Goal: Information Seeking & Learning: Learn about a topic

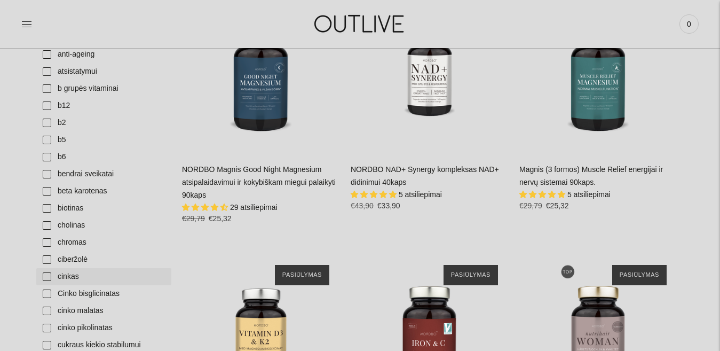
scroll to position [283, 0]
click at [48, 276] on link "cinkas" at bounding box center [103, 276] width 135 height 17
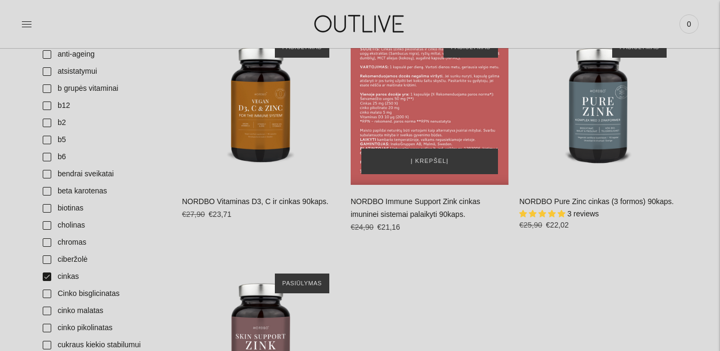
click at [441, 113] on div "NORDBO Immune Support Zink cinkas imuninei sistemai palaikyti 90kaps.\a" at bounding box center [430, 106] width 158 height 158
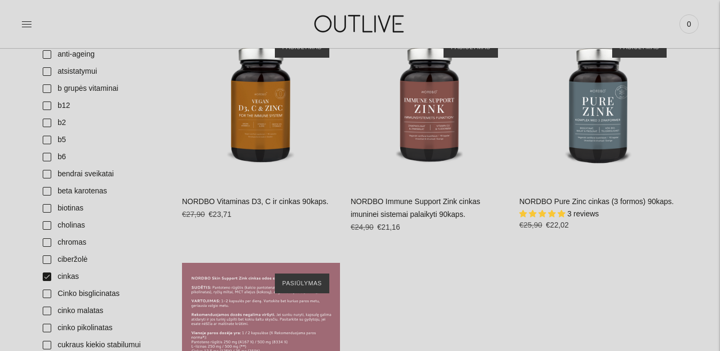
click at [250, 326] on div "NORDBO Skin Support Zink cinkas odos sveikatai palaikyti 90kaps.\a" at bounding box center [261, 342] width 158 height 158
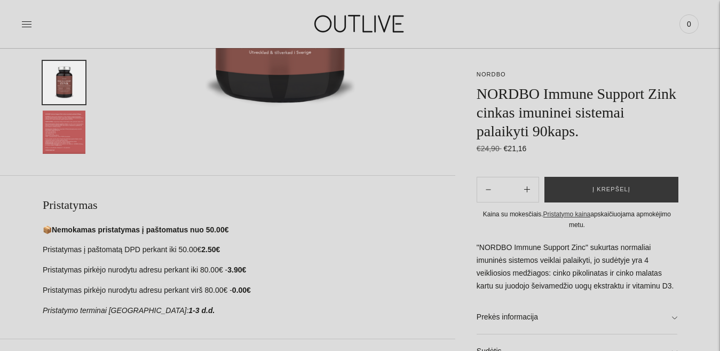
scroll to position [614, 0]
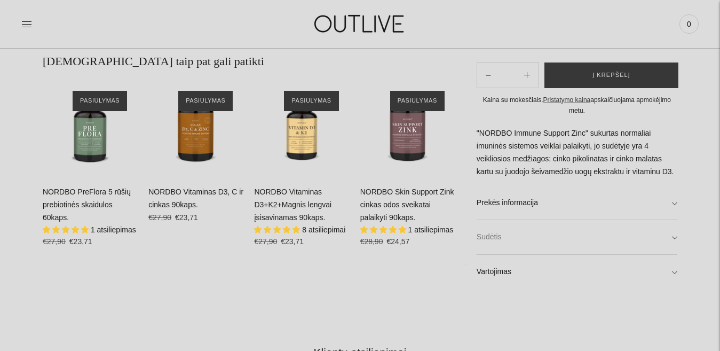
click at [662, 236] on link "Sudėtis" at bounding box center [577, 237] width 201 height 34
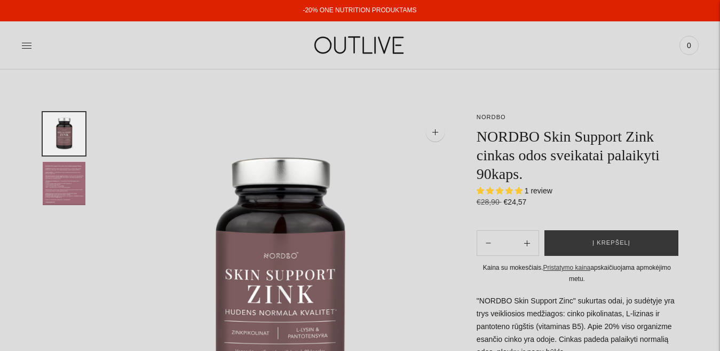
select select "**********"
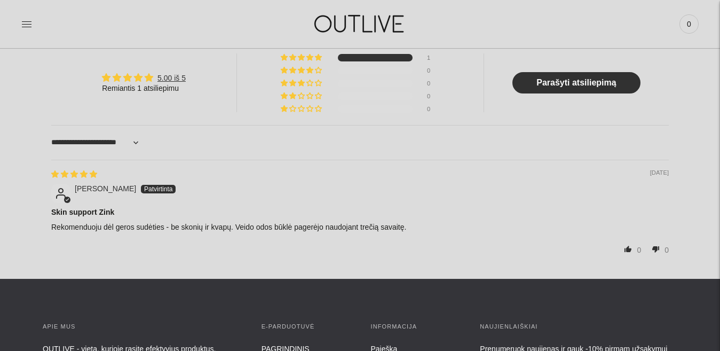
scroll to position [614, 0]
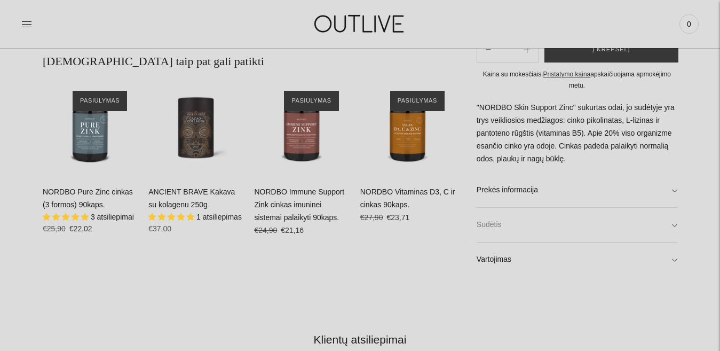
click at [648, 227] on link "Sudėtis" at bounding box center [577, 225] width 201 height 34
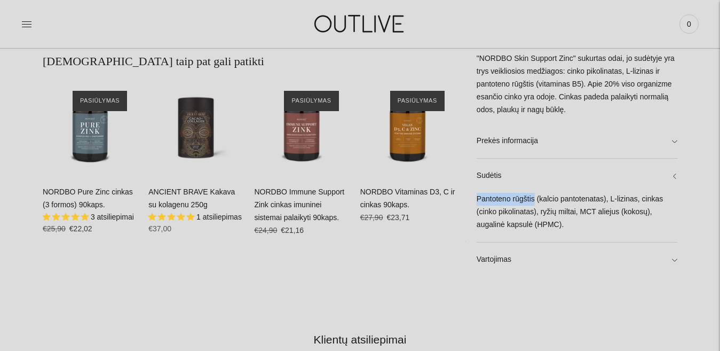
drag, startPoint x: 535, startPoint y: 199, endPoint x: 476, endPoint y: 195, distance: 59.3
click at [477, 195] on div "Pantoteno rūgštis (kalcio pantotenatas), L-lizinas, cinkas (cinko pikolinatas),…" at bounding box center [577, 217] width 201 height 49
copy div "Pantoteno rūgštis"
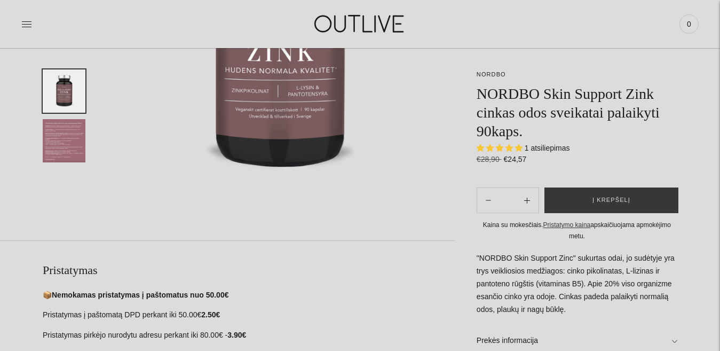
scroll to position [172, 0]
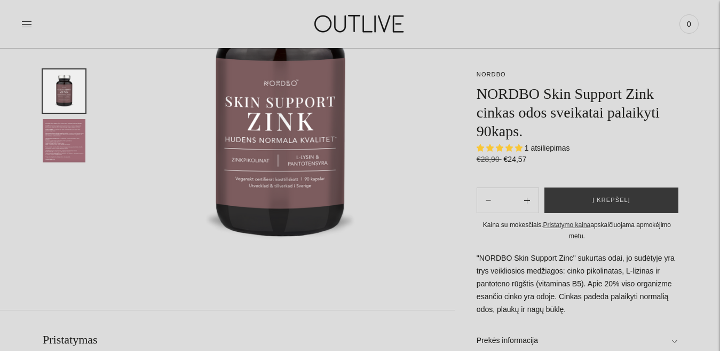
click at [64, 129] on img "Translation missing: en.general.accessibility.image_thumbail" at bounding box center [64, 140] width 43 height 43
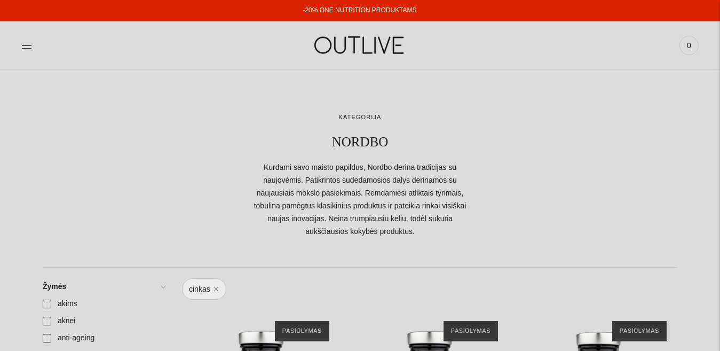
click at [346, 9] on link "-20% ONE NUTRITION PRODUKTAMS" at bounding box center [360, 9] width 114 height 7
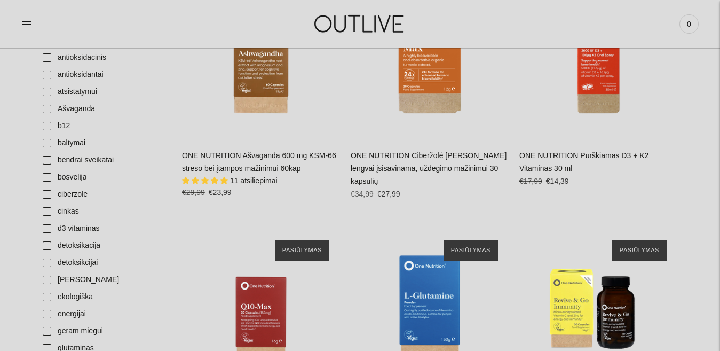
scroll to position [490, 0]
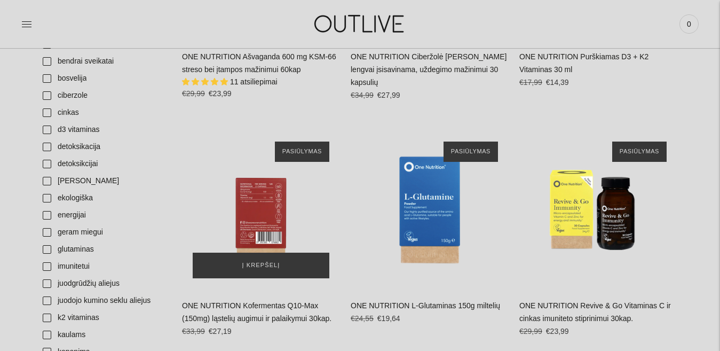
click at [235, 229] on div "ONE NUTRITION Kofermentas Q10-Max (150mg) ląstelių augimui ir palaikymui 30kap.…" at bounding box center [261, 210] width 158 height 158
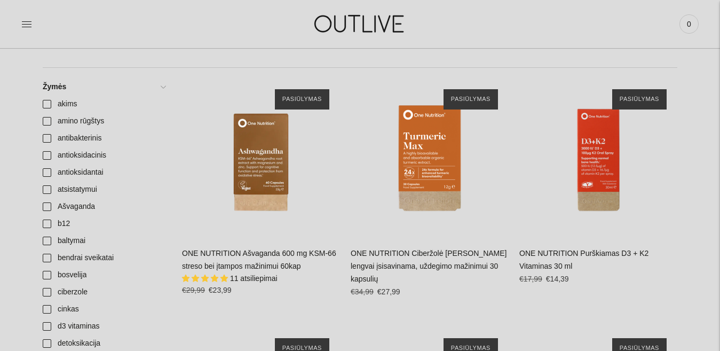
scroll to position [0, 0]
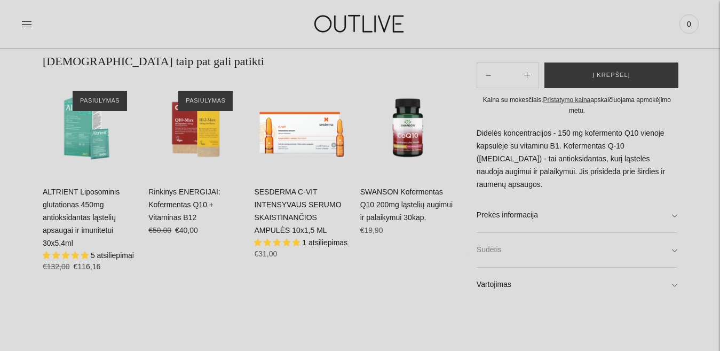
click at [667, 256] on link "Sudėtis" at bounding box center [577, 250] width 201 height 34
